Goal: Task Accomplishment & Management: Use online tool/utility

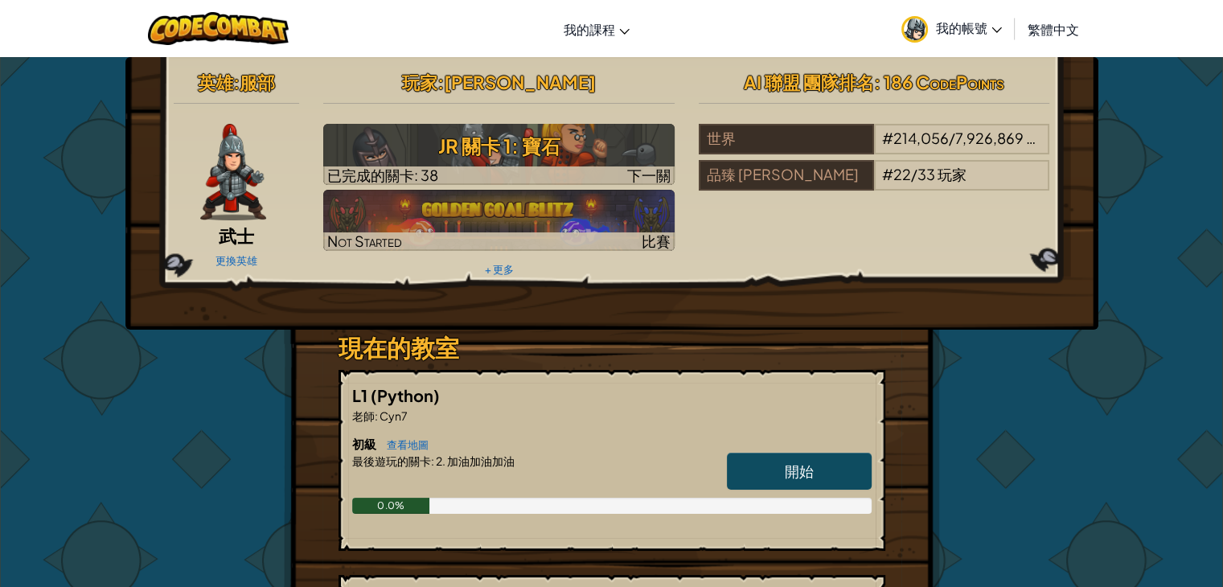
click at [808, 465] on span "開始" at bounding box center [799, 470] width 29 height 18
select select "zh-HANT"
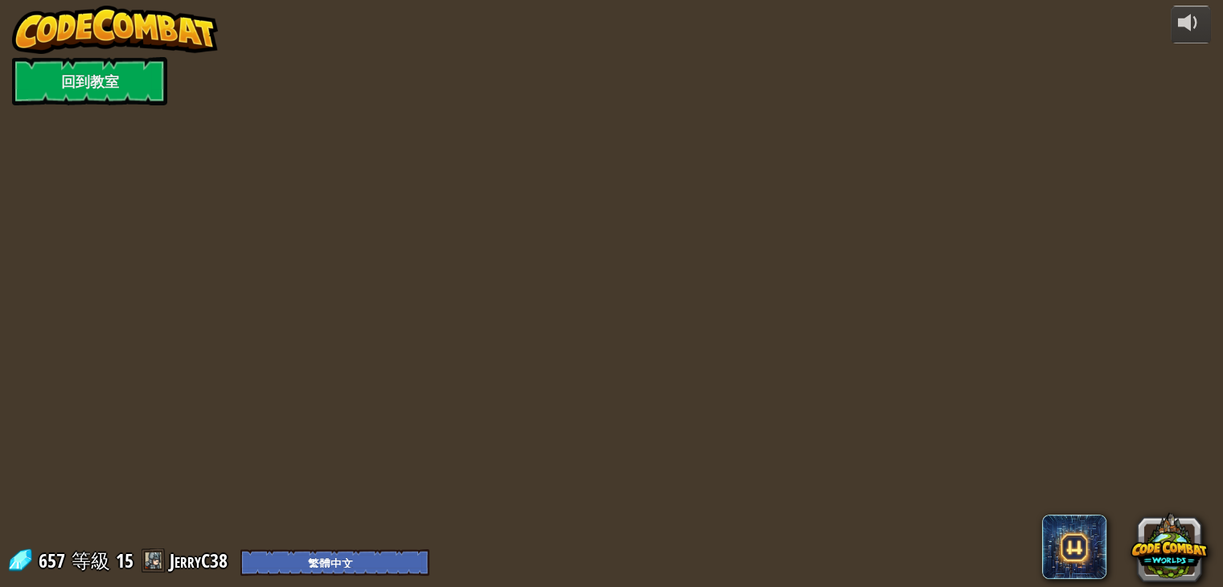
select select "zh-HANT"
